Goal: Information Seeking & Learning: Learn about a topic

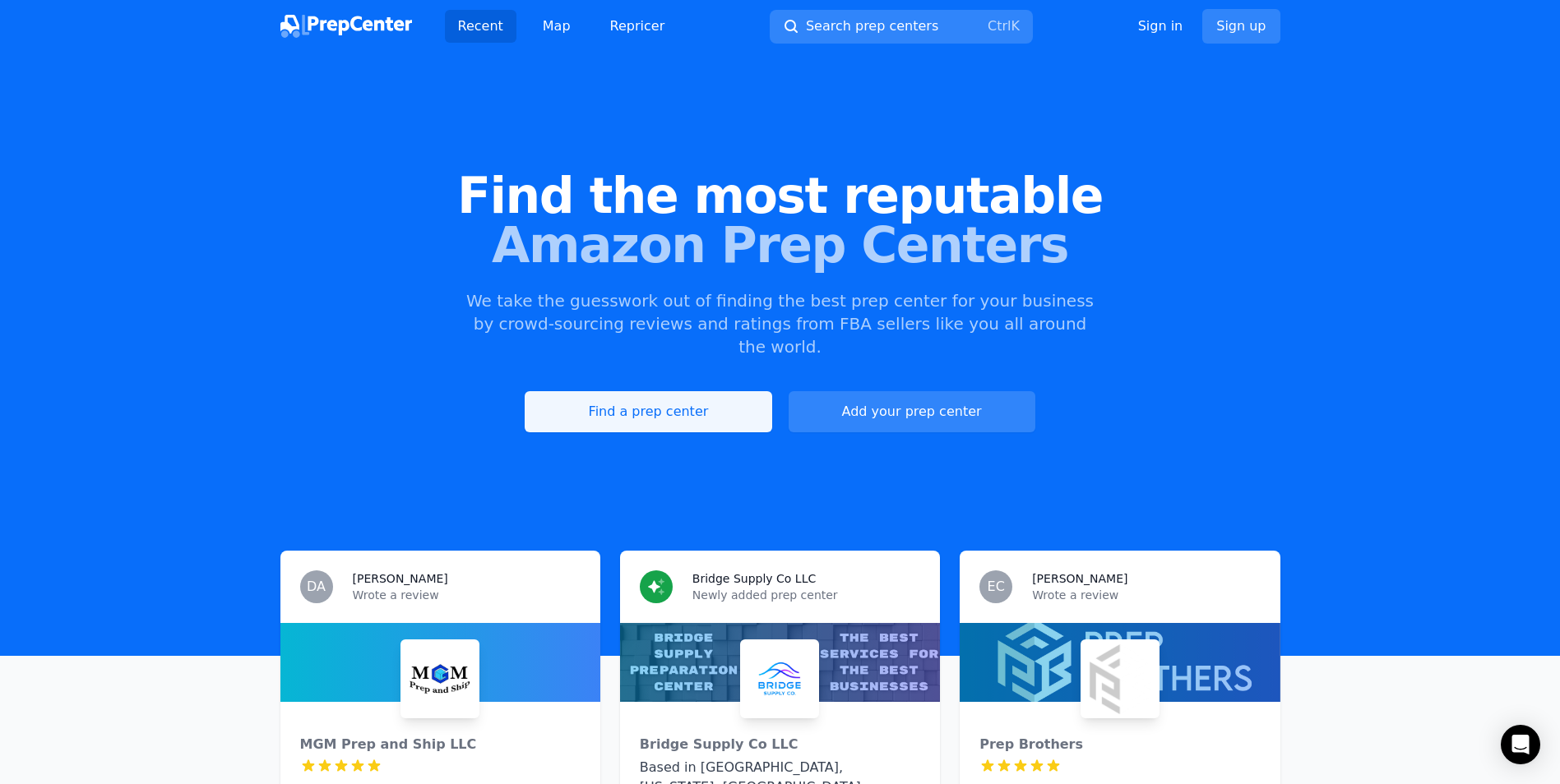
click at [704, 404] on link "Find a prep center" at bounding box center [647, 411] width 246 height 41
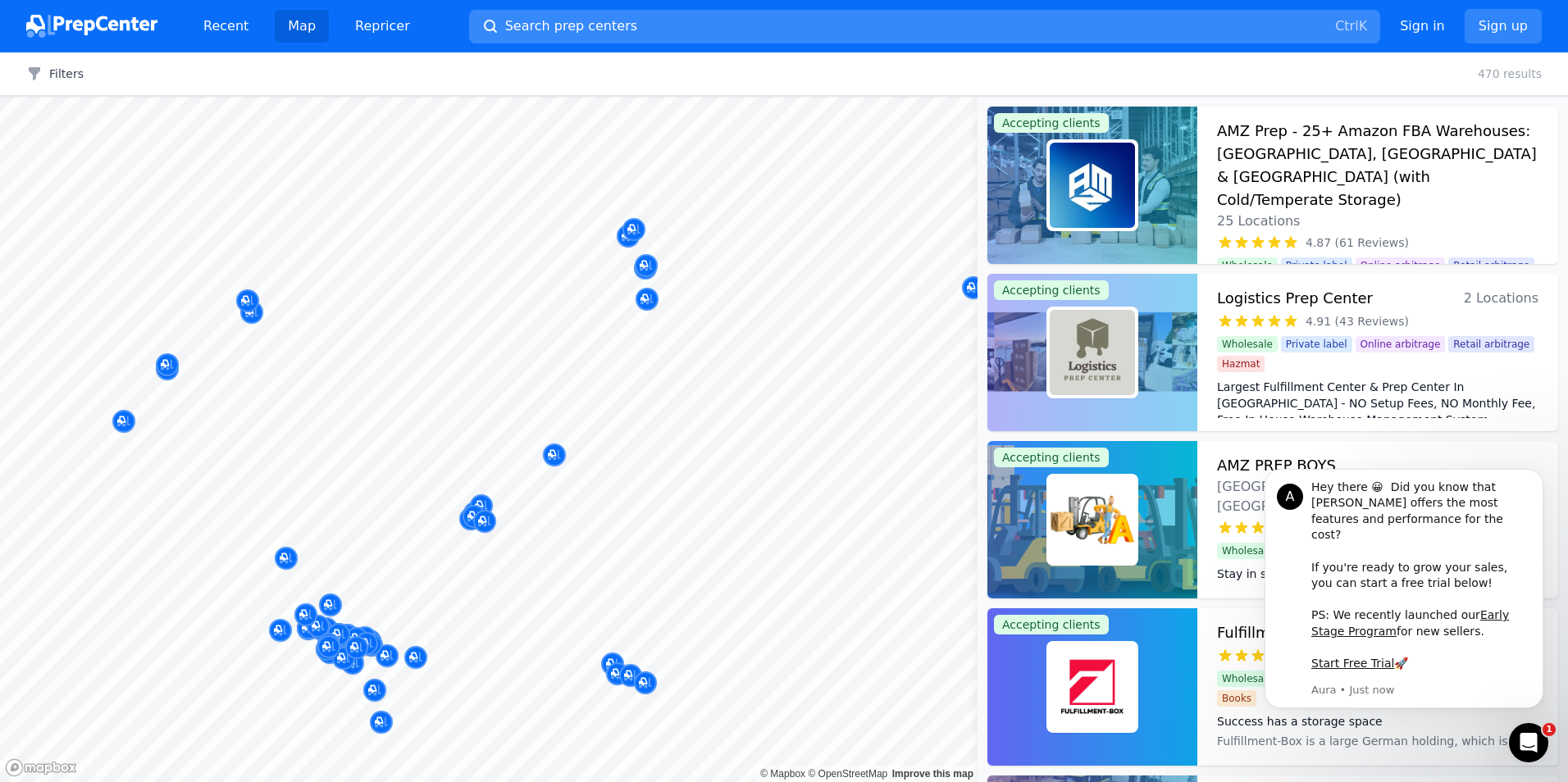
click at [1048, 32] on button "Search prep centers Ctrl K" at bounding box center [924, 26] width 911 height 33
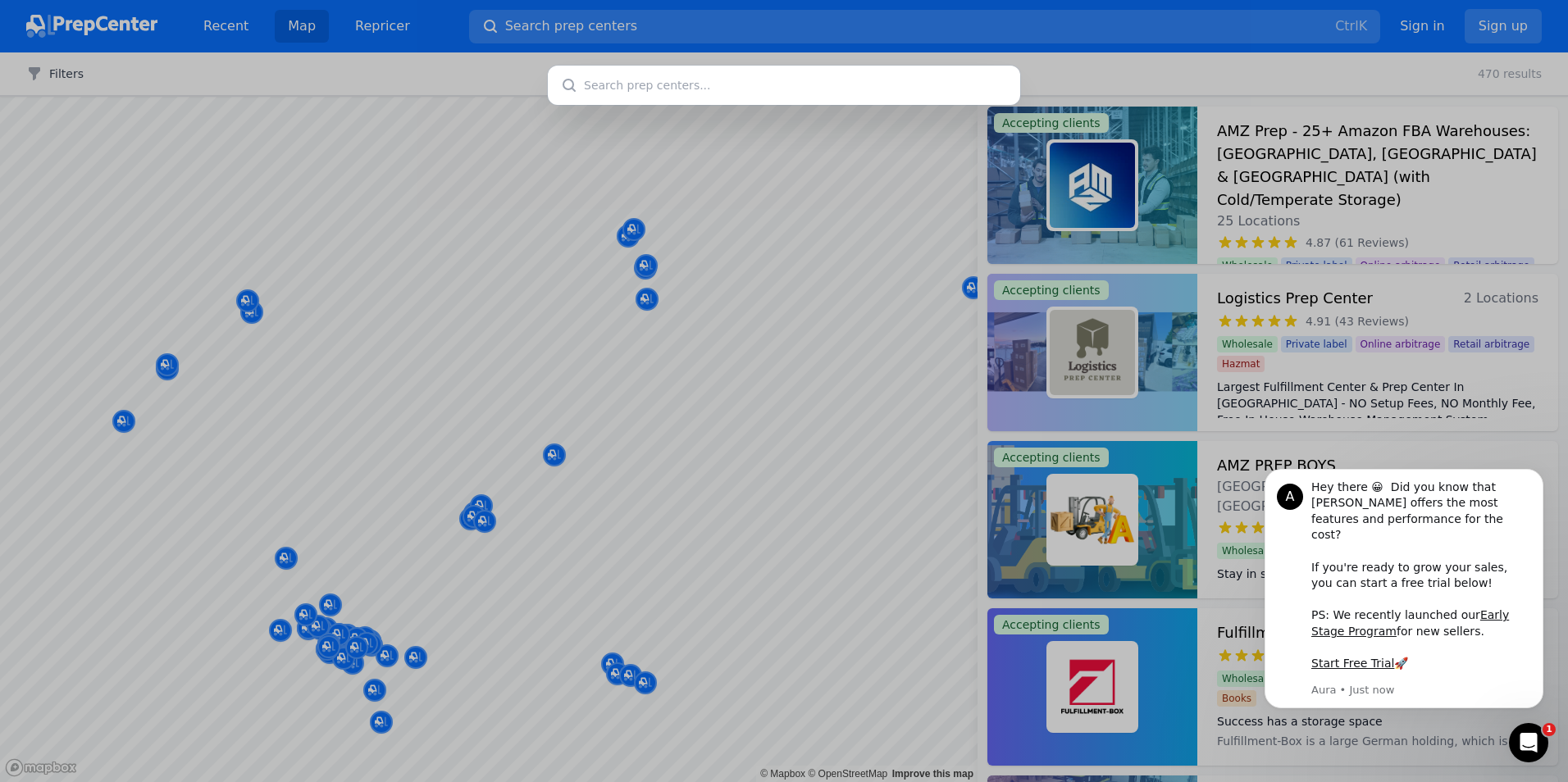
type input "[STREET_ADDRESS][PERSON_NAME]"
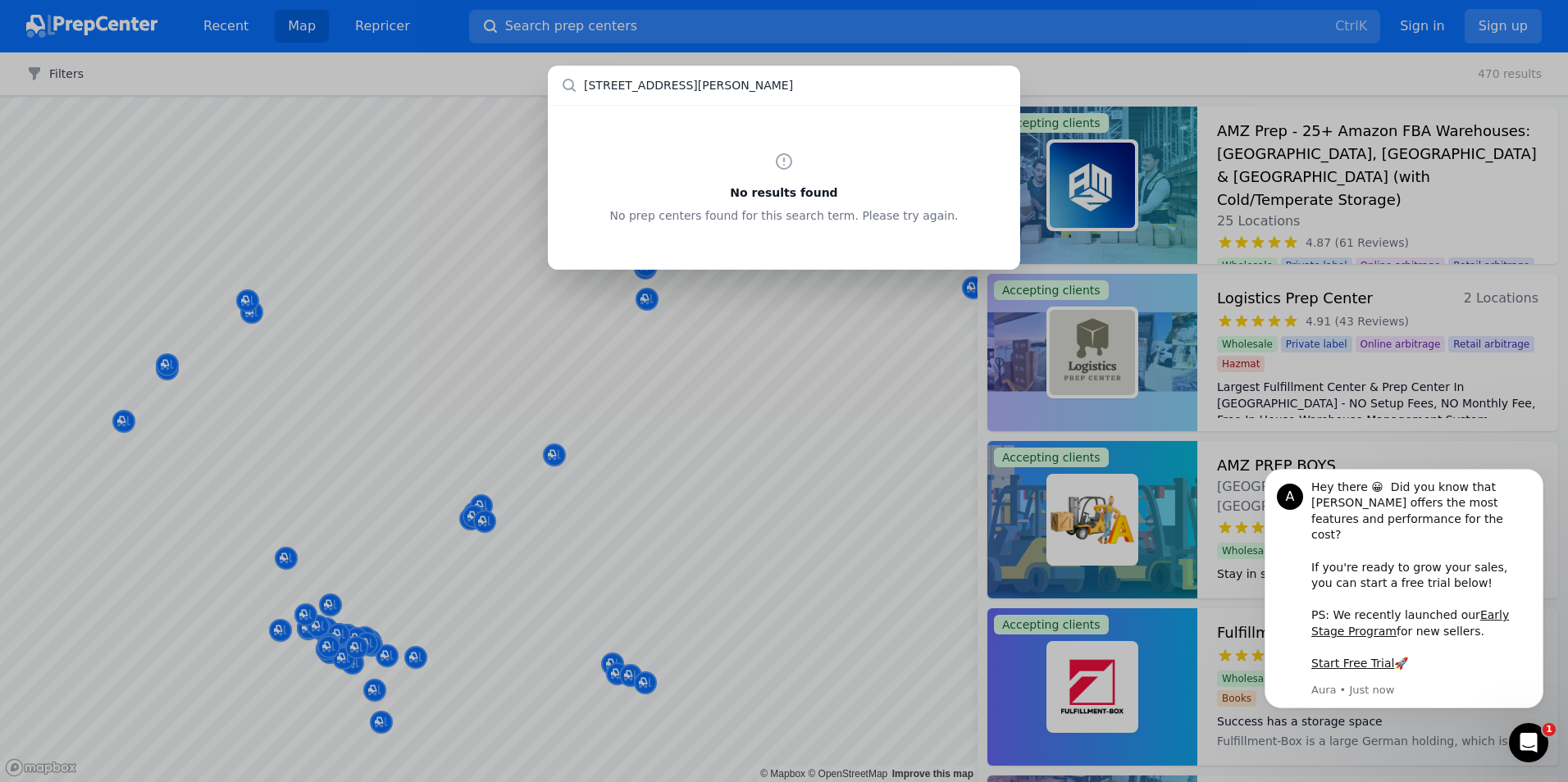
click at [827, 81] on input "[STREET_ADDRESS][PERSON_NAME]" at bounding box center [784, 85] width 473 height 39
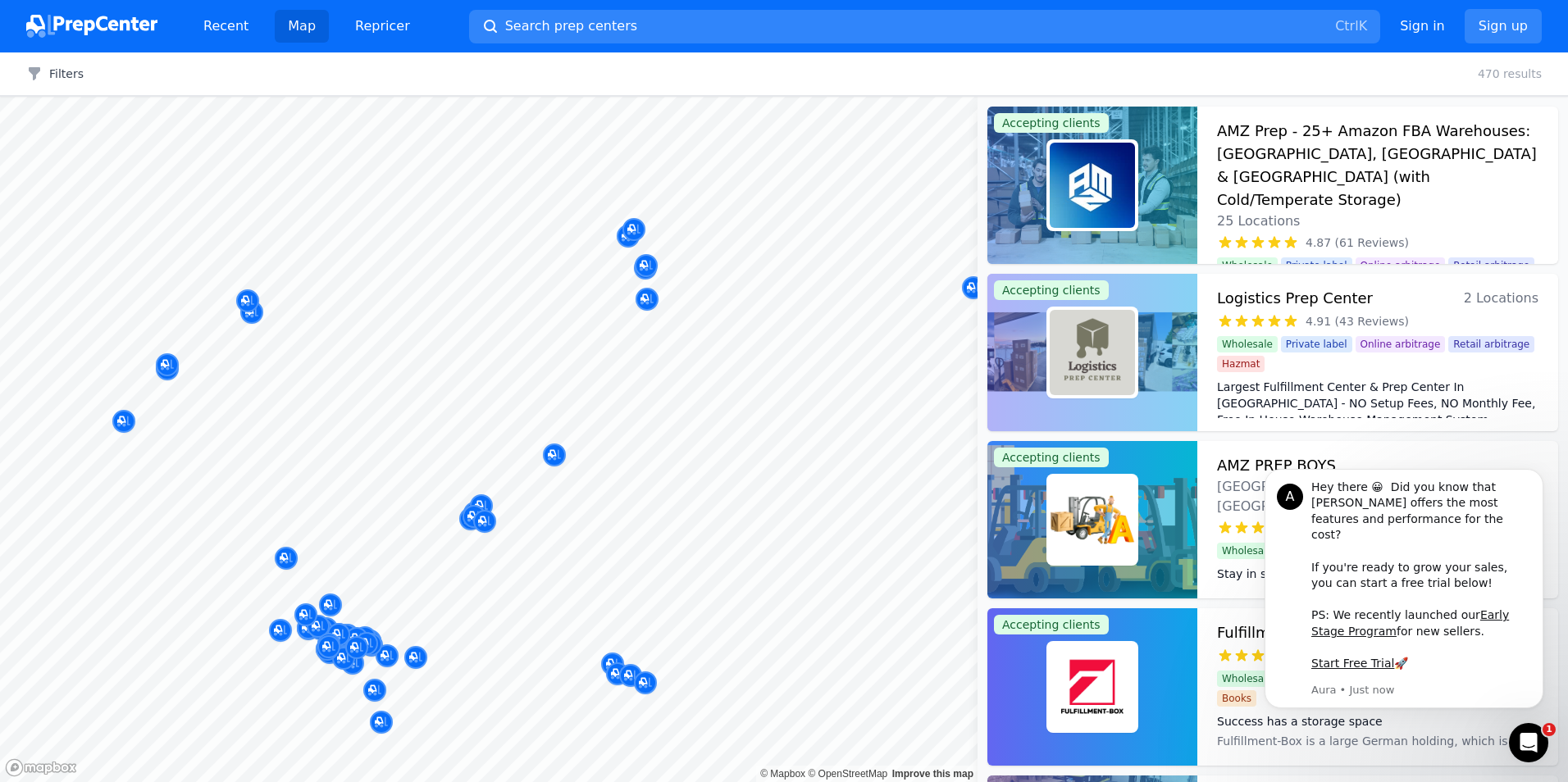
click at [829, 206] on div at bounding box center [784, 391] width 1568 height 782
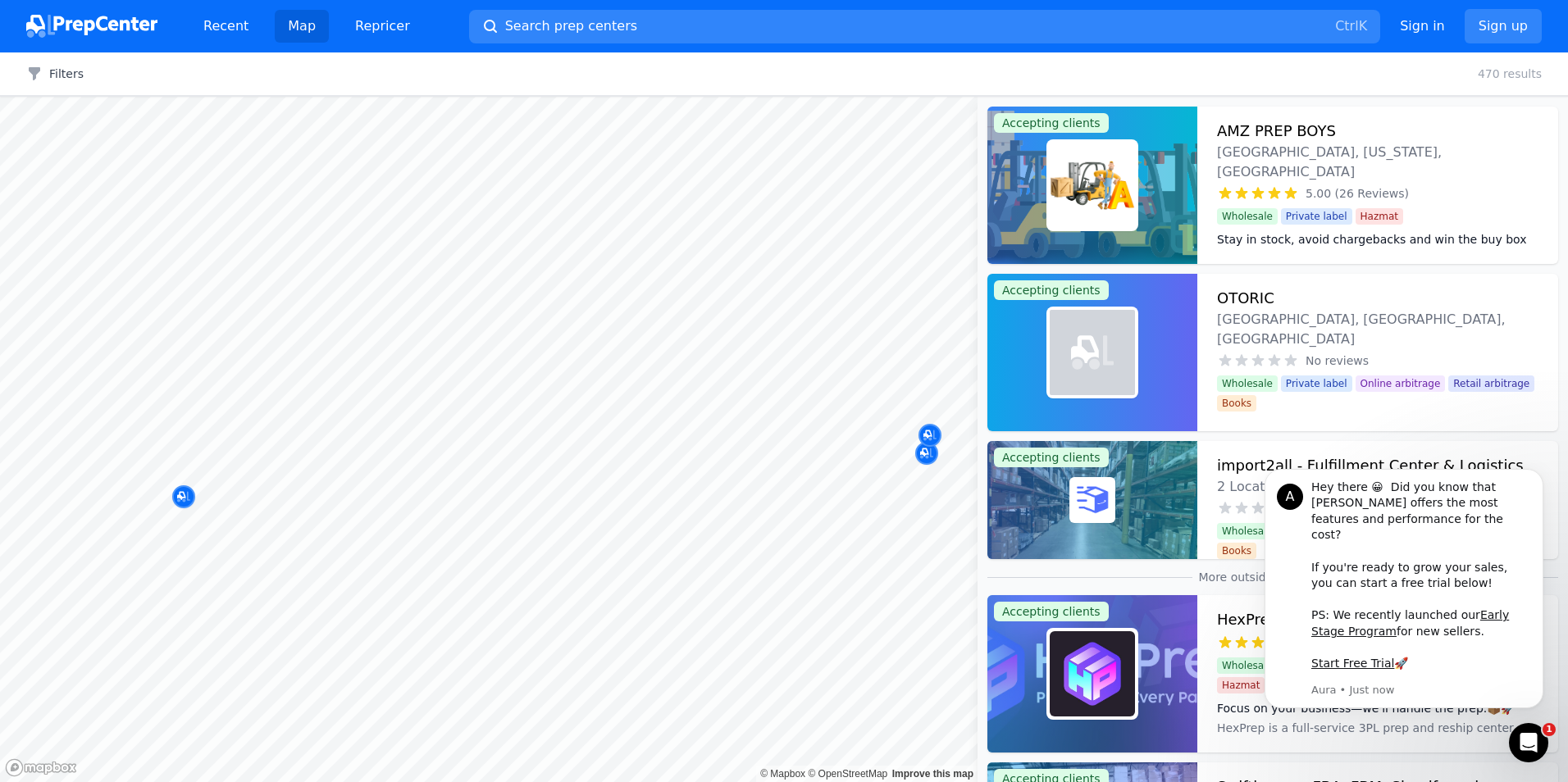
click at [192, 506] on button "Map marker" at bounding box center [183, 497] width 23 height 25
click at [189, 498] on icon "Map marker" at bounding box center [183, 496] width 13 height 17
click at [189, 490] on icon "Map marker" at bounding box center [183, 496] width 13 height 17
click at [68, 420] on img at bounding box center [68, 419] width 39 height 39
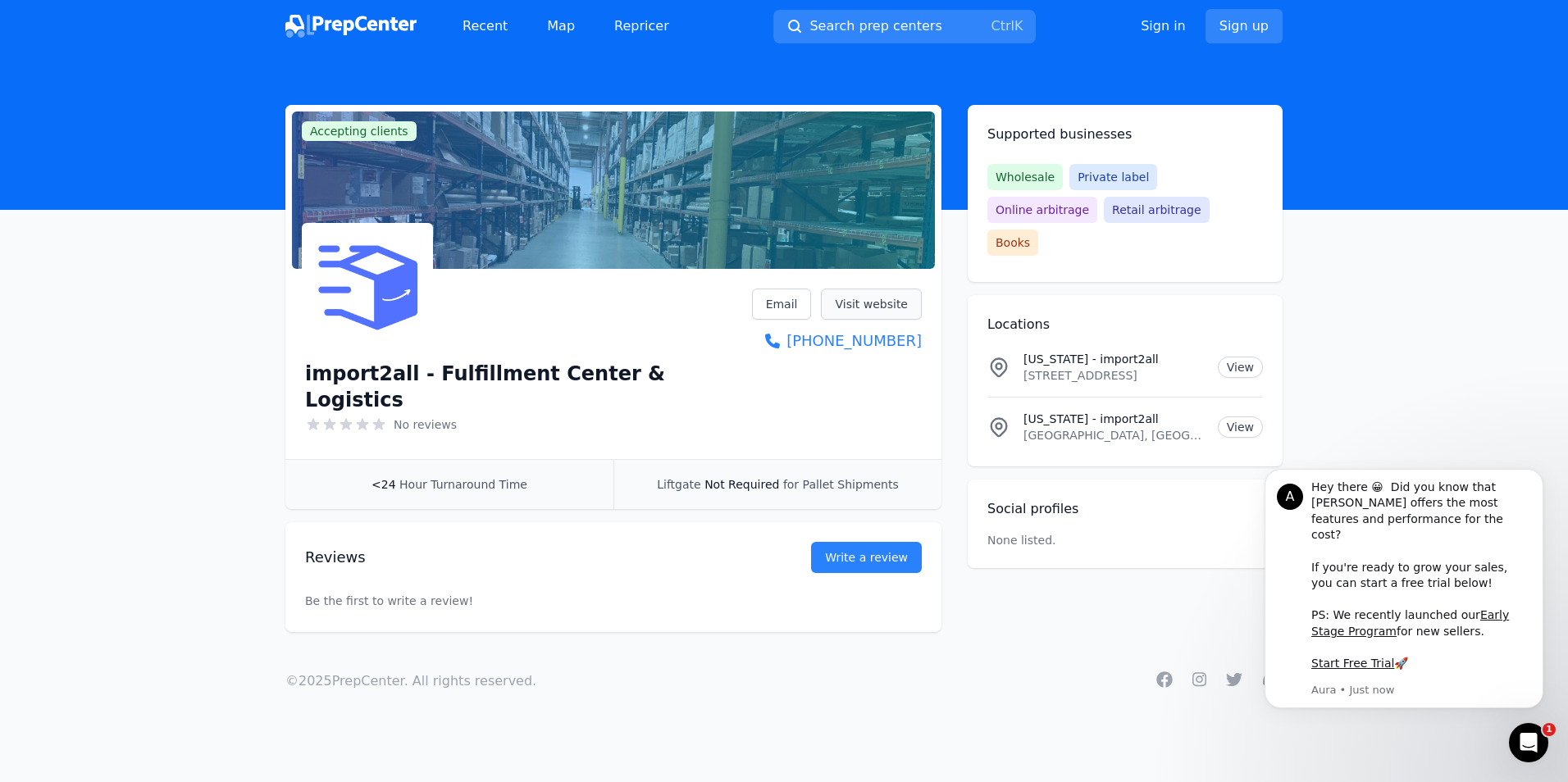
click at [888, 309] on link "Visit website" at bounding box center [871, 304] width 101 height 32
click at [1226, 357] on link "View" at bounding box center [1239, 367] width 45 height 21
click at [1248, 357] on link "View" at bounding box center [1239, 367] width 45 height 21
click at [1508, 407] on main "Accepting clients Claim business import2all - Fulfillment Center & Logistics No…" at bounding box center [784, 368] width 1568 height 527
click at [1472, 445] on main "Accepting clients Claim business import2all - Fulfillment Center & Logistics No…" at bounding box center [784, 368] width 1568 height 527
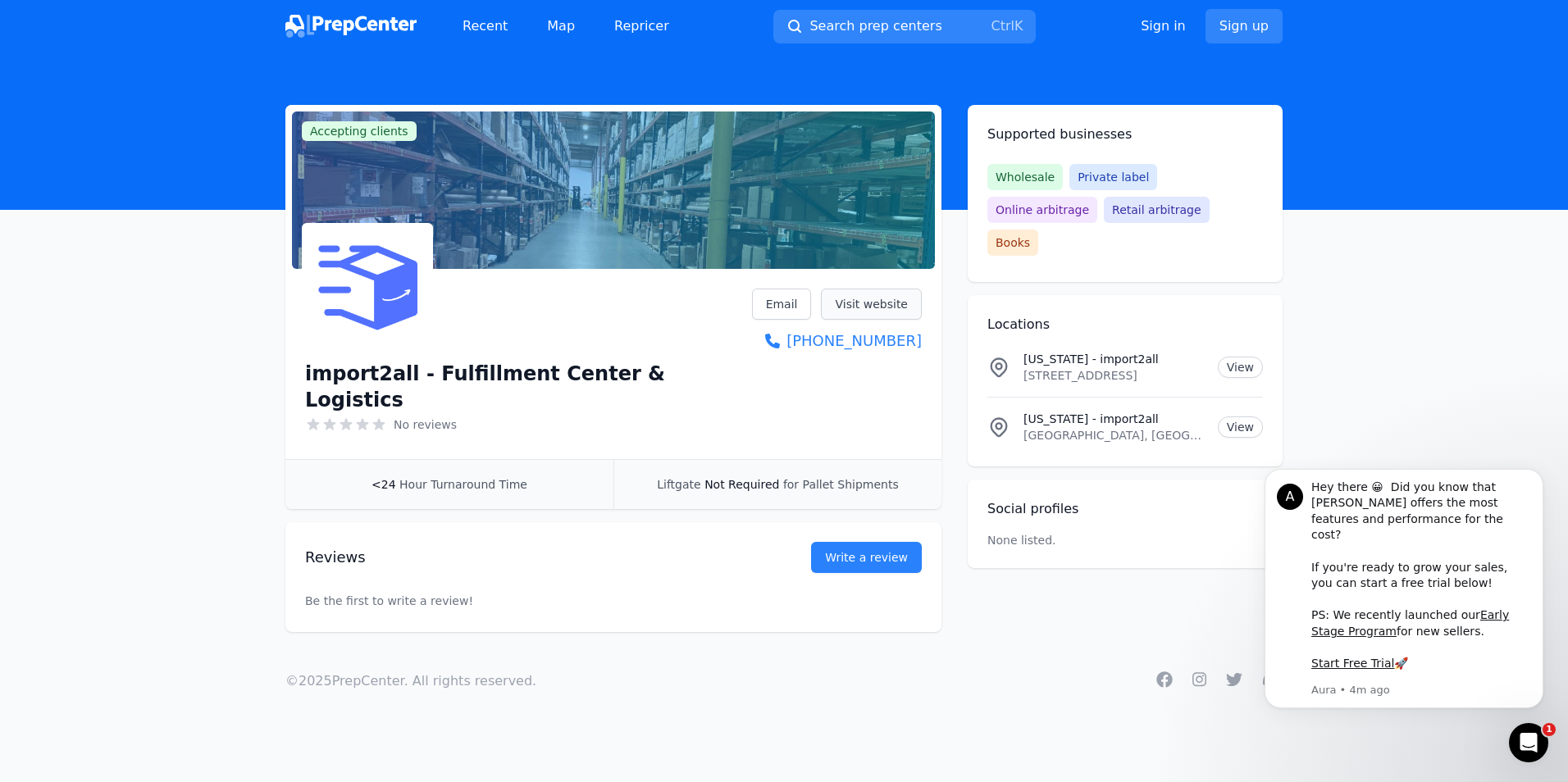
click at [855, 296] on link "Visit website" at bounding box center [871, 304] width 101 height 32
drag, startPoint x: 1029, startPoint y: 345, endPoint x: 1106, endPoint y: 352, distance: 77.3
click at [1106, 352] on li "[US_STATE] - import2all [STREET_ADDRESS] View" at bounding box center [1125, 366] width 275 height 59
copy p "[STREET_ADDRESS]"
click at [1310, 325] on main "Accepting clients Claim business import2all - Fulfillment Center & Logistics No…" at bounding box center [784, 368] width 1568 height 527
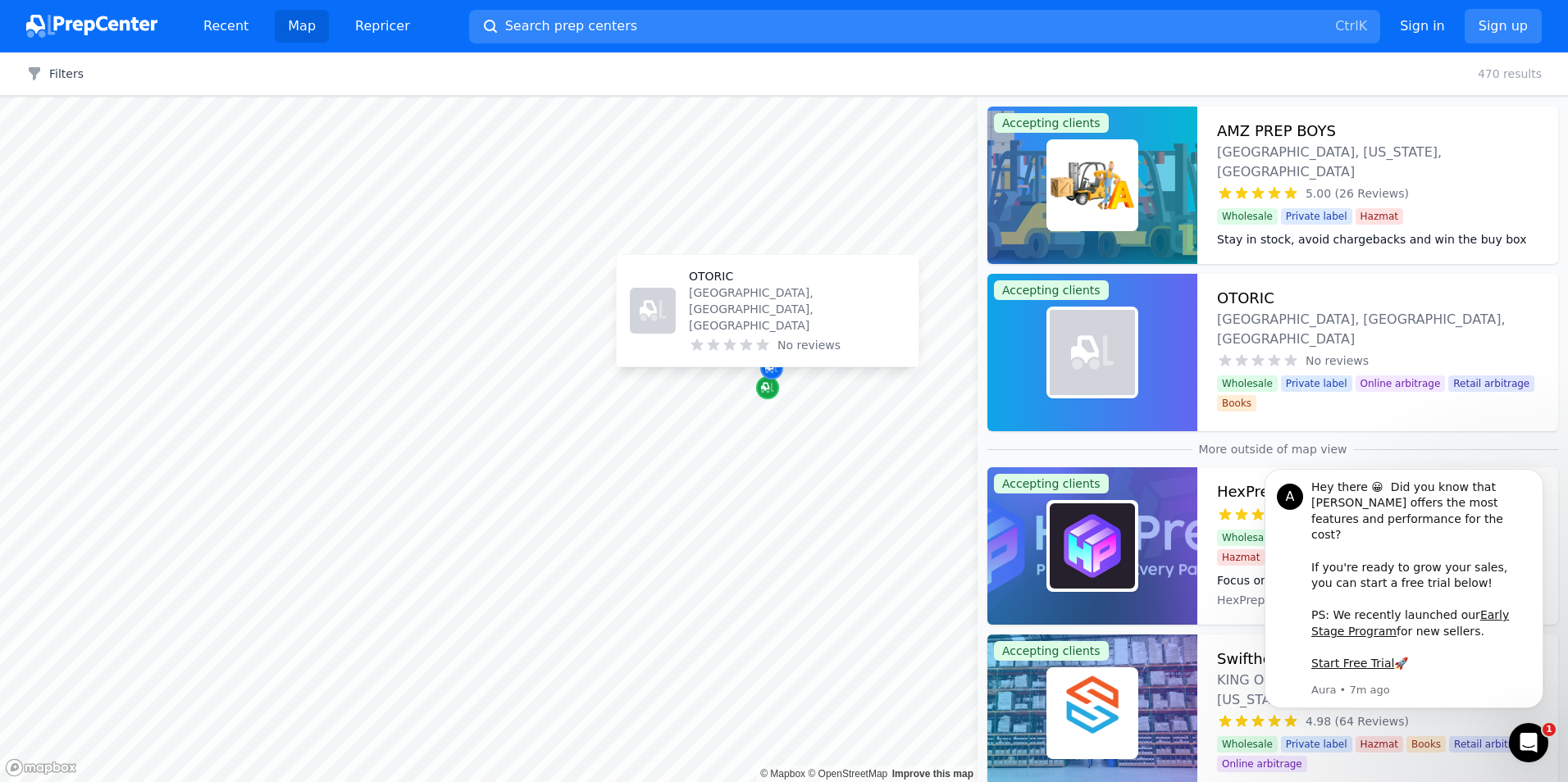
click at [769, 388] on icon "Map marker" at bounding box center [765, 387] width 8 height 8
click at [767, 378] on div "Map marker" at bounding box center [772, 368] width 23 height 23
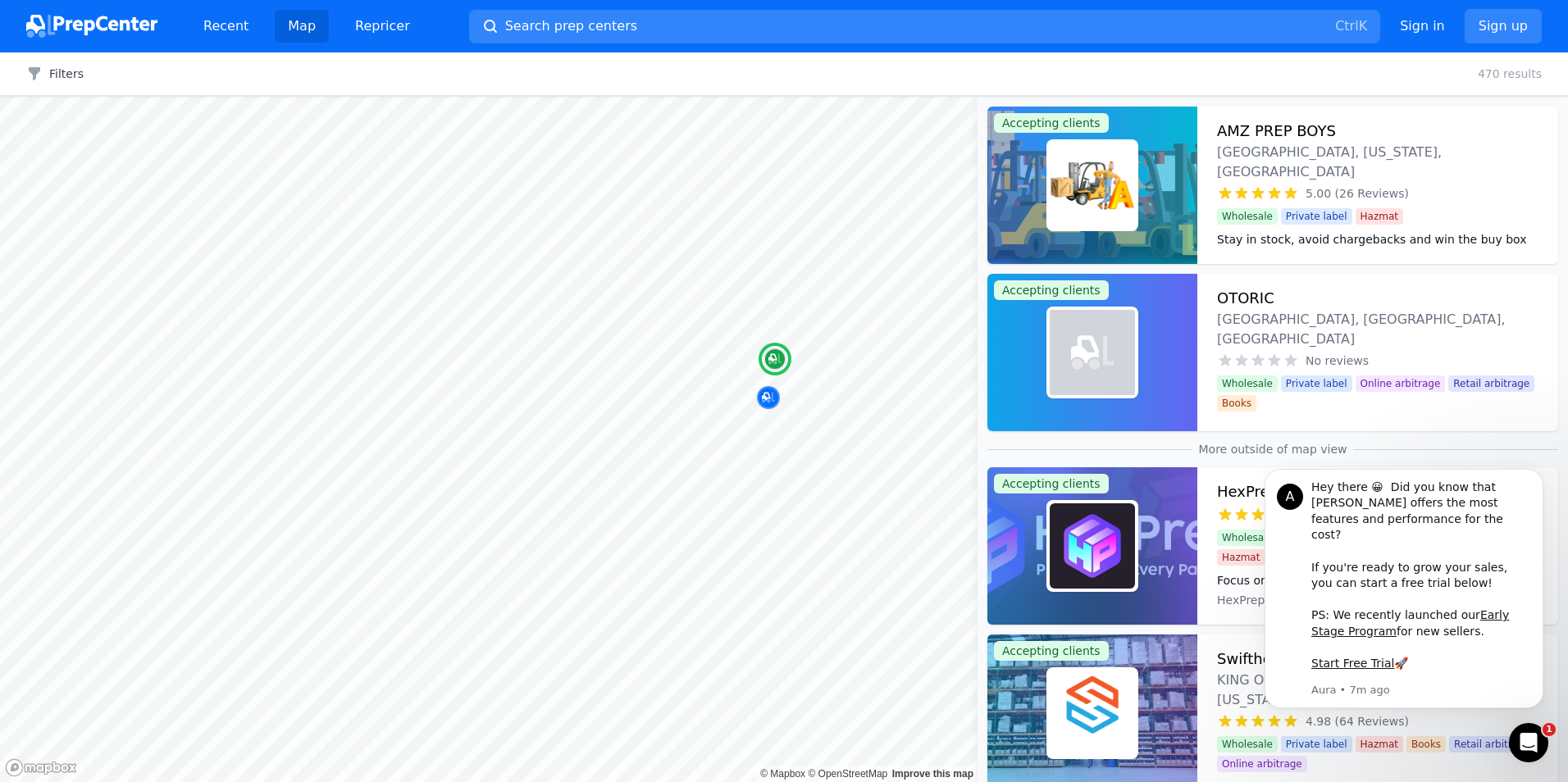
click at [1112, 188] on img at bounding box center [1092, 185] width 85 height 85
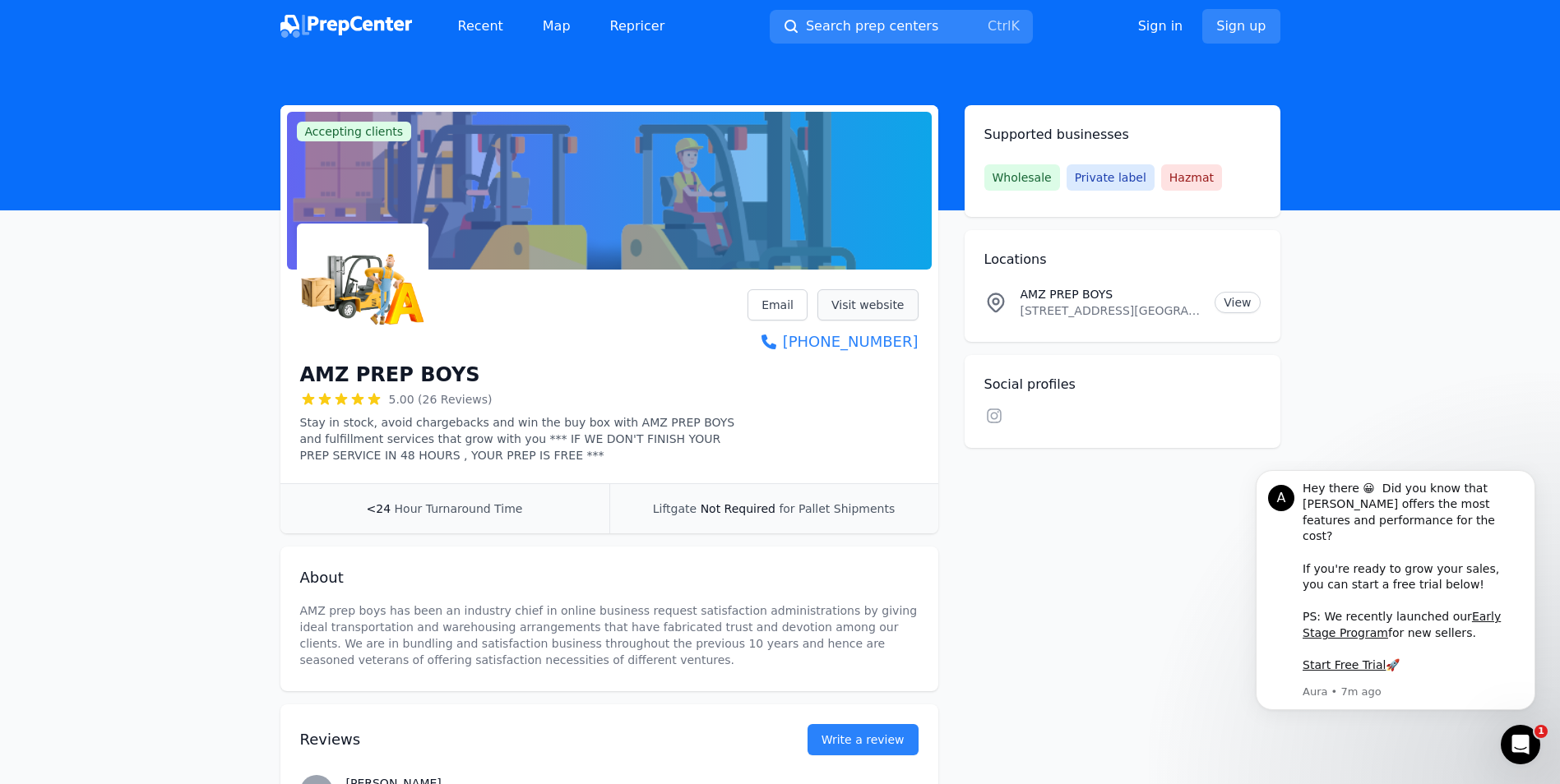
click at [878, 303] on link "Visit website" at bounding box center [867, 305] width 101 height 32
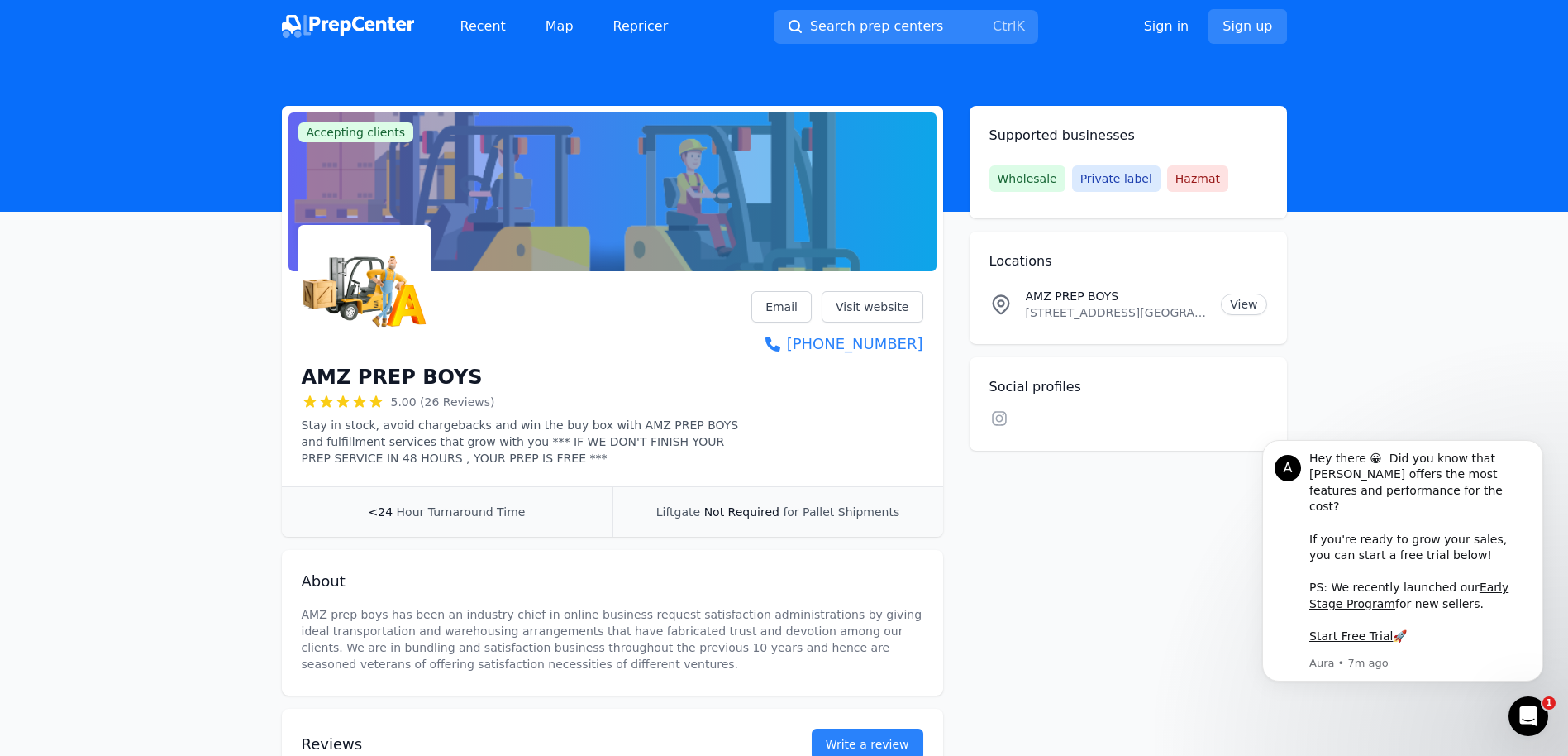
click at [1485, 438] on body "A Hey there 😀 Did you know that [PERSON_NAME] offers the most features and perf…" at bounding box center [1402, 571] width 317 height 267
